Goal: Transaction & Acquisition: Purchase product/service

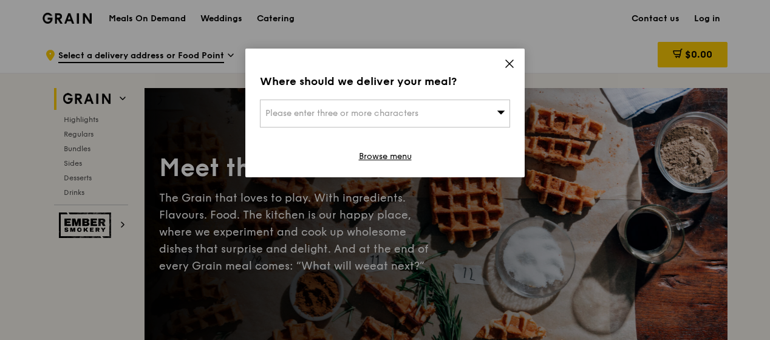
click at [507, 67] on icon at bounding box center [509, 63] width 11 height 11
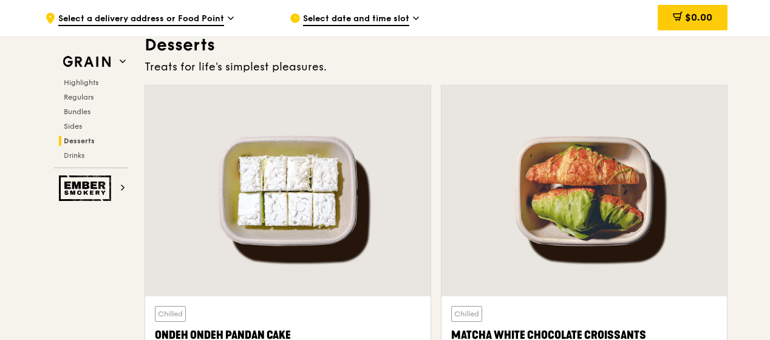
scroll to position [3524, 0]
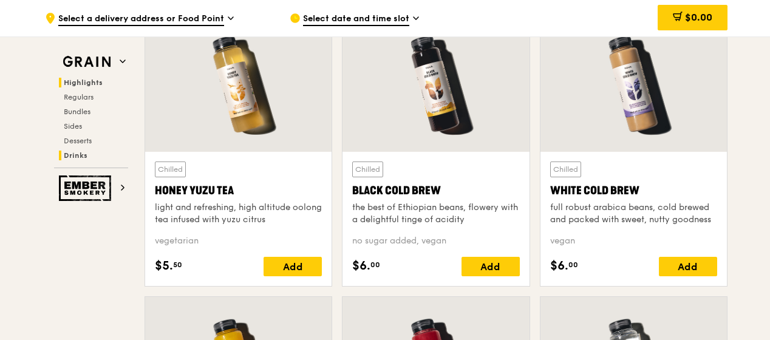
click at [78, 84] on span "Highlights" at bounding box center [83, 82] width 39 height 9
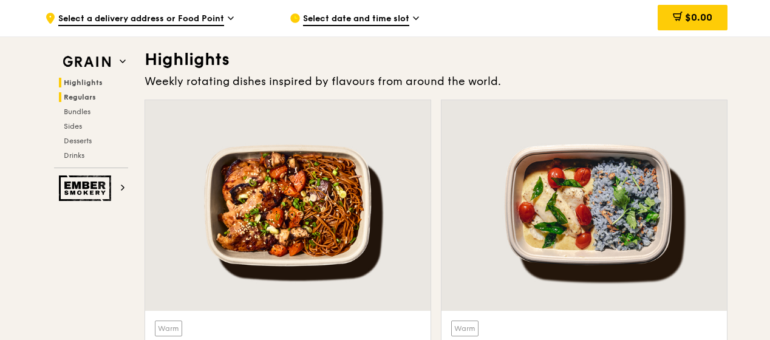
click at [80, 96] on span "Regulars" at bounding box center [80, 97] width 32 height 9
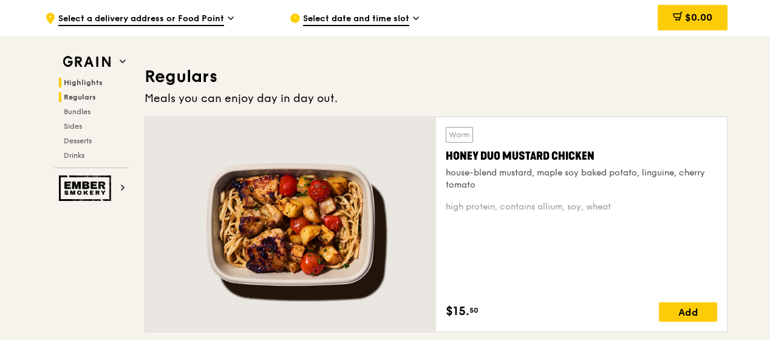
scroll to position [786, 0]
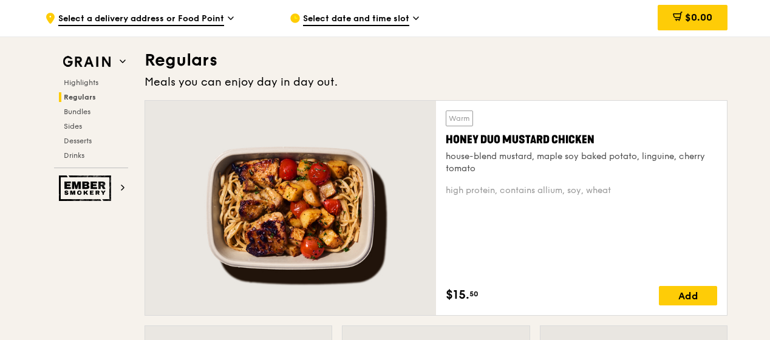
click at [77, 106] on div "Highlights Regulars Bundles Sides Desserts Drinks" at bounding box center [91, 119] width 74 height 83
click at [77, 111] on span "Bundles" at bounding box center [78, 112] width 29 height 9
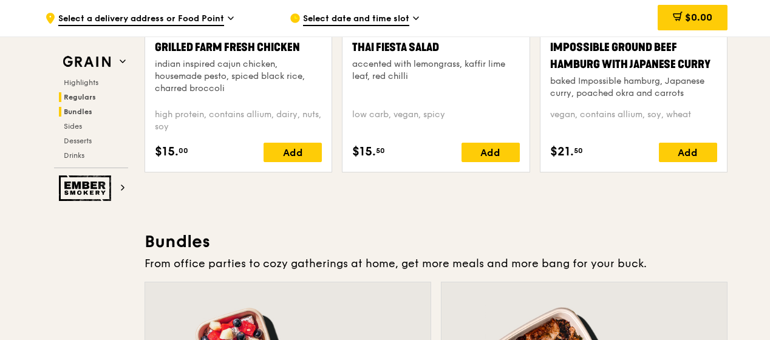
scroll to position [1735, 0]
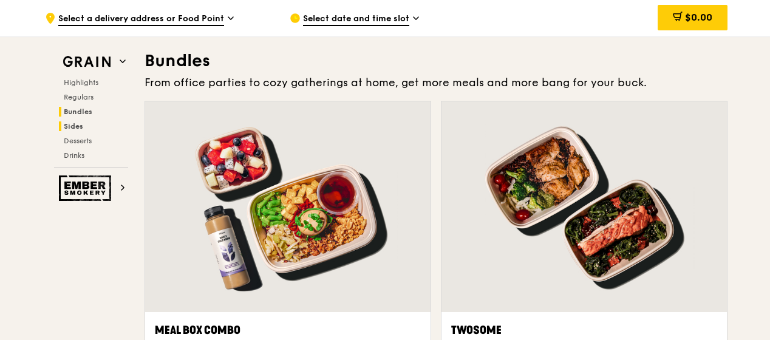
click at [79, 124] on span "Sides" at bounding box center [73, 126] width 19 height 9
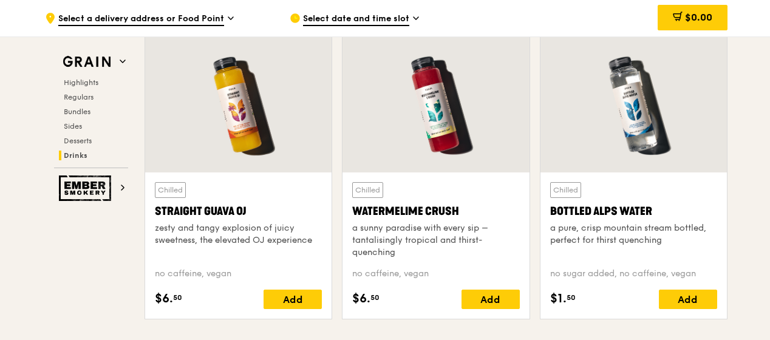
scroll to position [4878, 0]
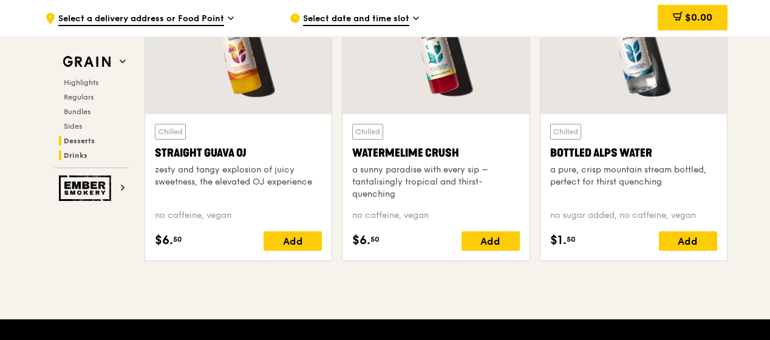
click at [98, 137] on h2 "Desserts" at bounding box center [93, 141] width 69 height 10
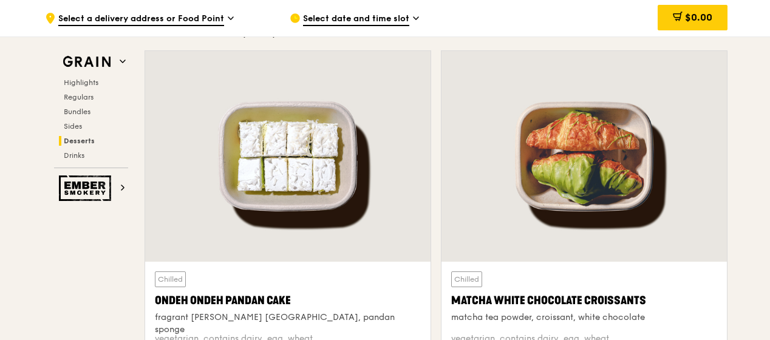
scroll to position [3446, 0]
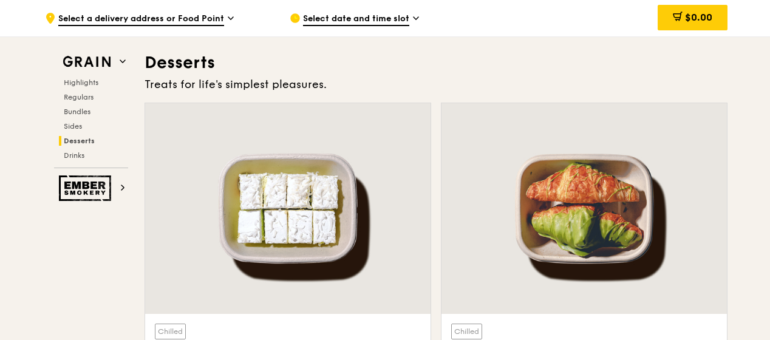
click at [77, 148] on div "Highlights Regulars Bundles Sides Desserts Drinks" at bounding box center [91, 119] width 74 height 83
click at [76, 155] on span "Drinks" at bounding box center [76, 155] width 24 height 9
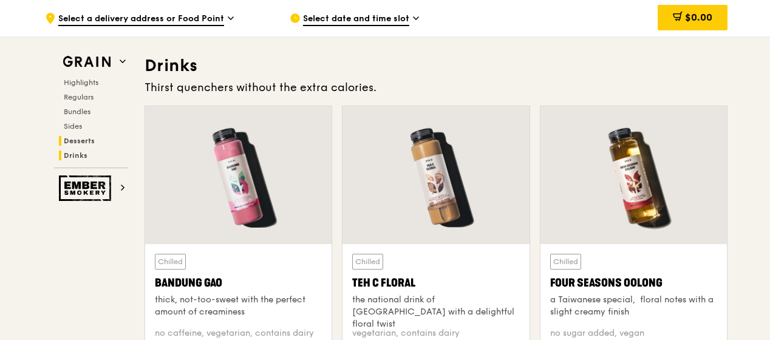
scroll to position [4183, 0]
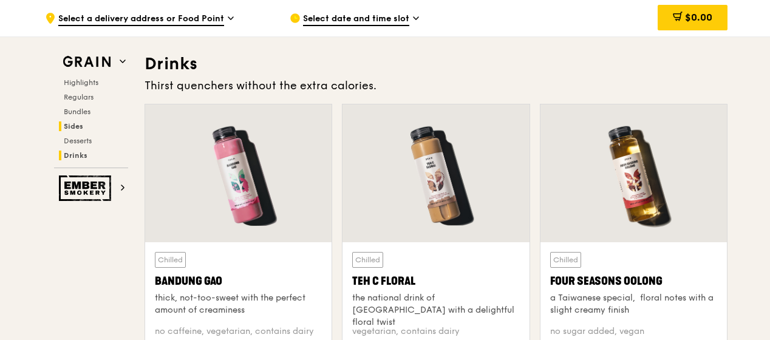
click at [74, 128] on span "Sides" at bounding box center [73, 126] width 19 height 9
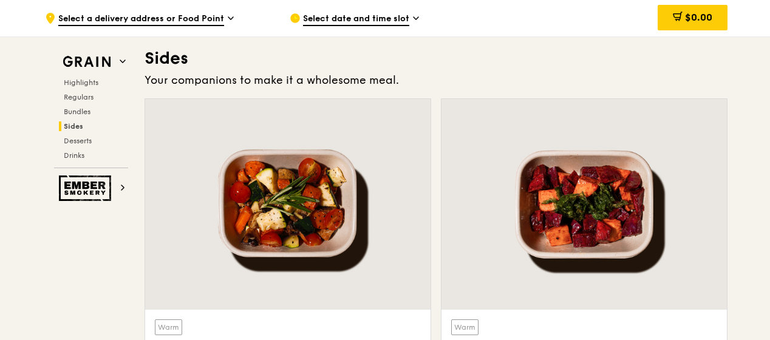
scroll to position [2690, 0]
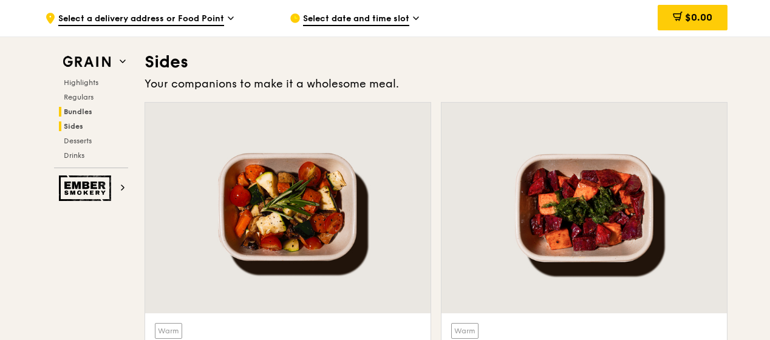
click at [78, 115] on span "Bundles" at bounding box center [78, 112] width 29 height 9
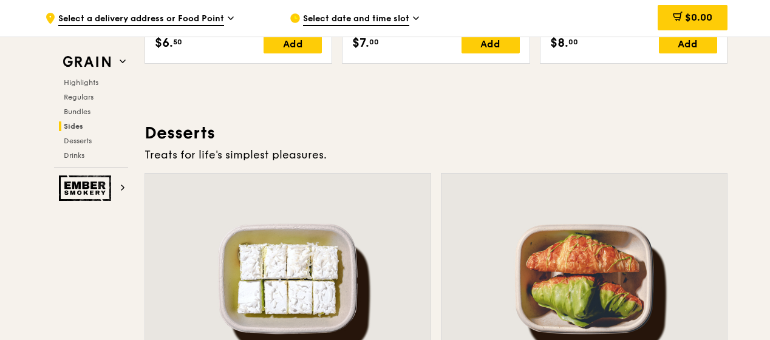
scroll to position [3497, 0]
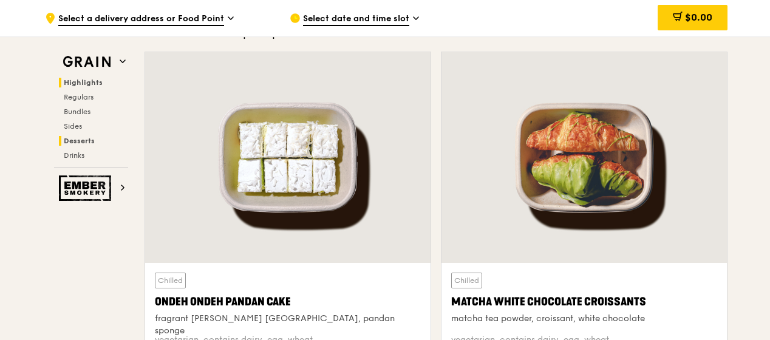
click at [91, 78] on span "Highlights" at bounding box center [83, 82] width 39 height 9
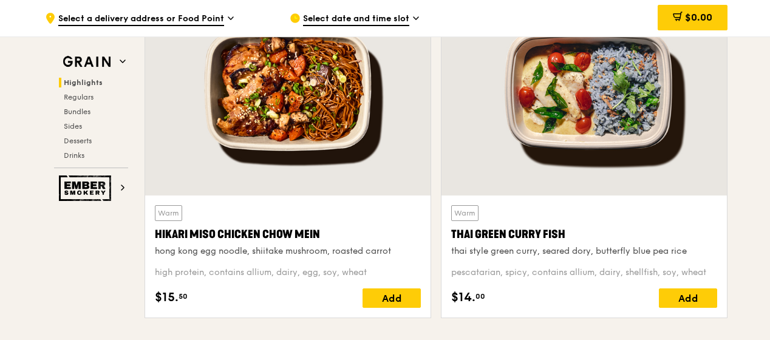
scroll to position [343, 0]
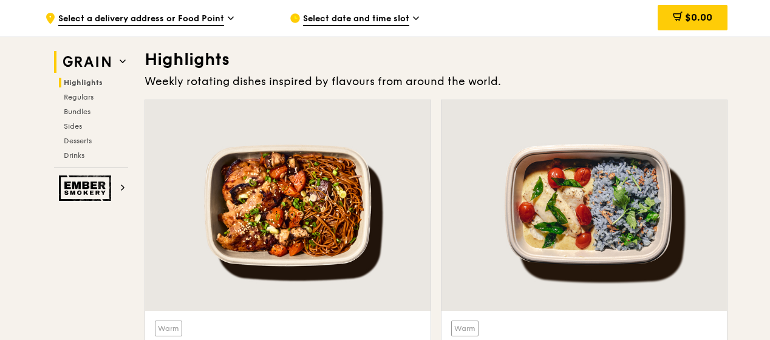
click at [117, 60] on h2 "Grain" at bounding box center [91, 62] width 74 height 22
click at [94, 59] on img at bounding box center [87, 62] width 56 height 22
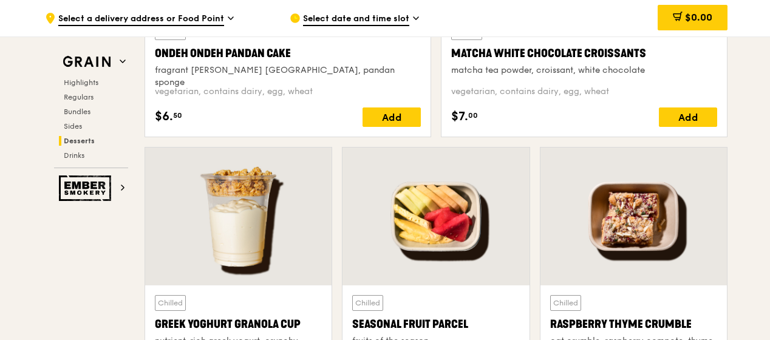
scroll to position [3988, 0]
